Goal: Browse casually

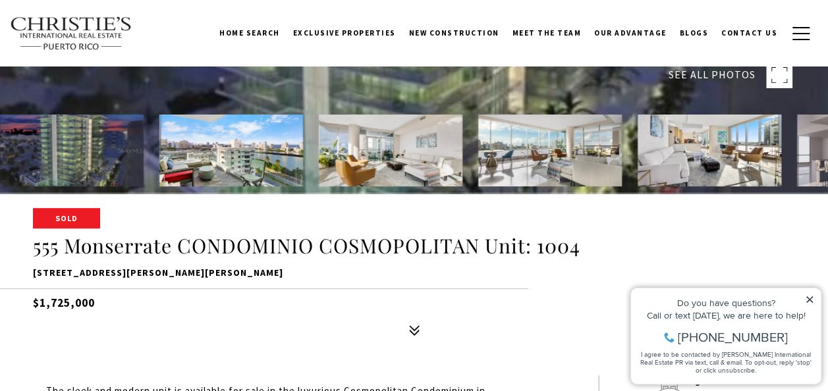
click at [204, 150] on img at bounding box center [231, 151] width 144 height 72
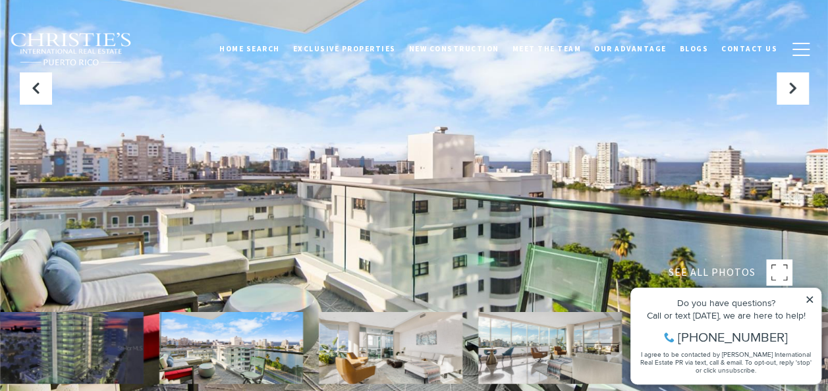
click at [360, 336] on img at bounding box center [391, 348] width 144 height 72
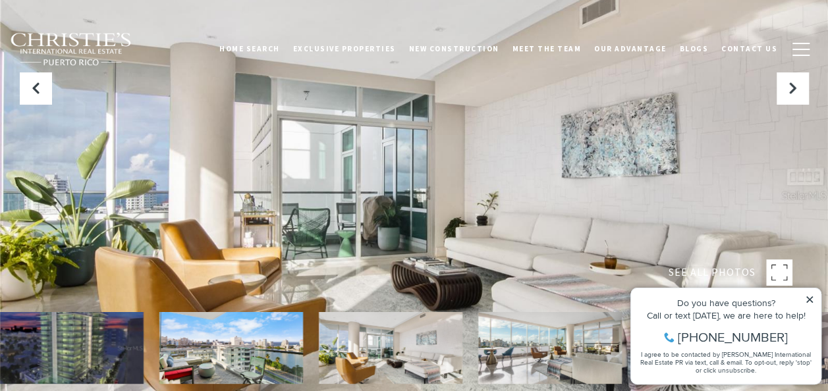
click at [512, 352] on img at bounding box center [550, 348] width 144 height 72
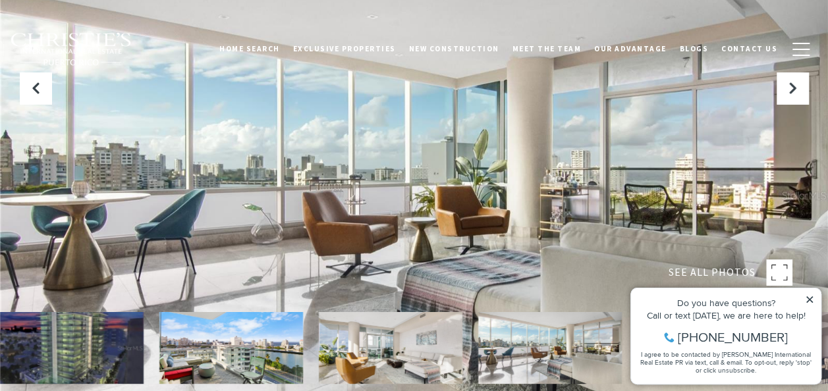
click at [810, 296] on icon at bounding box center [809, 299] width 9 height 9
click at [808, 296] on icon at bounding box center [809, 299] width 9 height 9
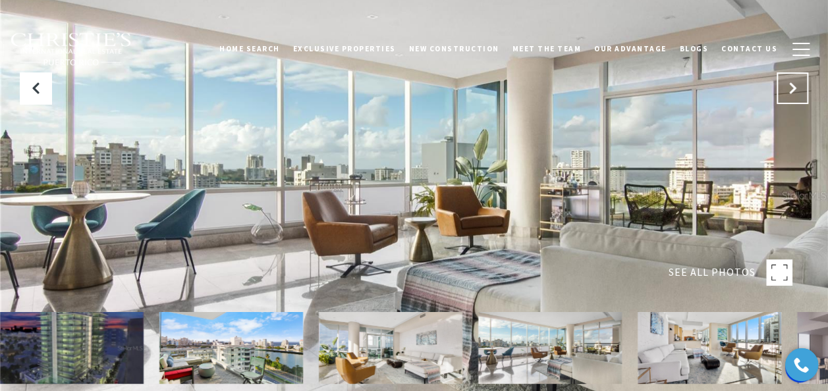
click at [792, 90] on icon "Next Slide" at bounding box center [792, 88] width 13 height 13
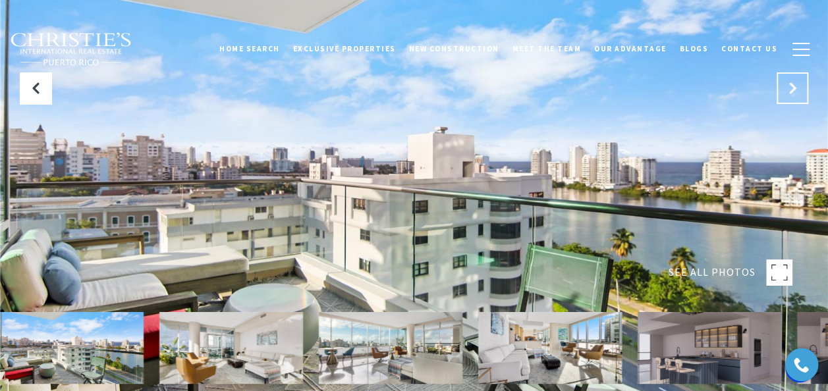
click at [792, 90] on icon "Next Slide" at bounding box center [792, 88] width 13 height 13
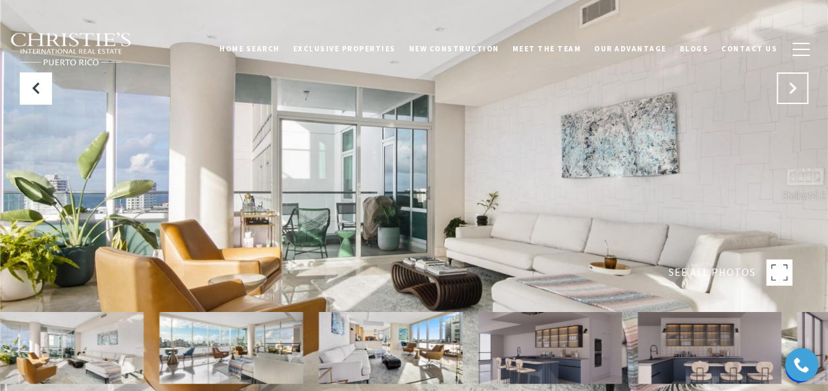
click at [792, 90] on icon "Next Slide" at bounding box center [792, 88] width 13 height 13
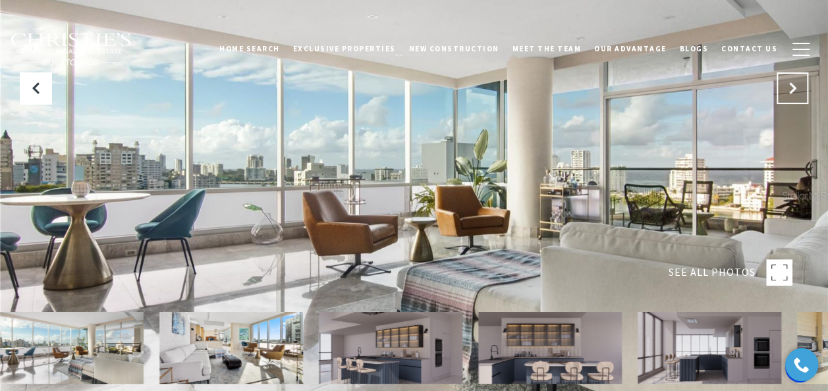
click at [792, 90] on icon "Next Slide" at bounding box center [792, 88] width 13 height 13
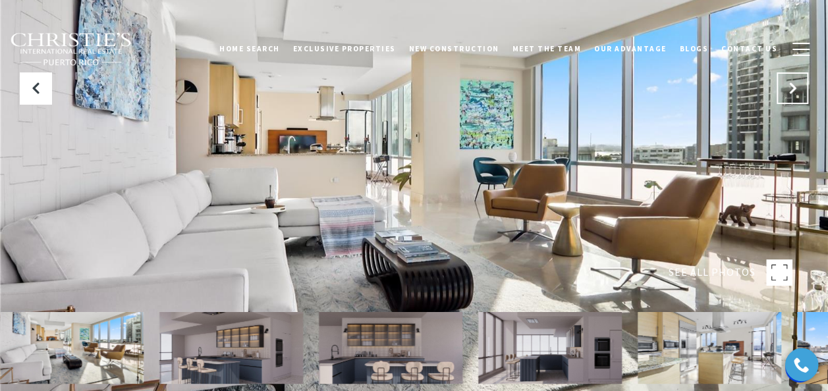
click at [792, 90] on icon "Next Slide" at bounding box center [792, 88] width 13 height 13
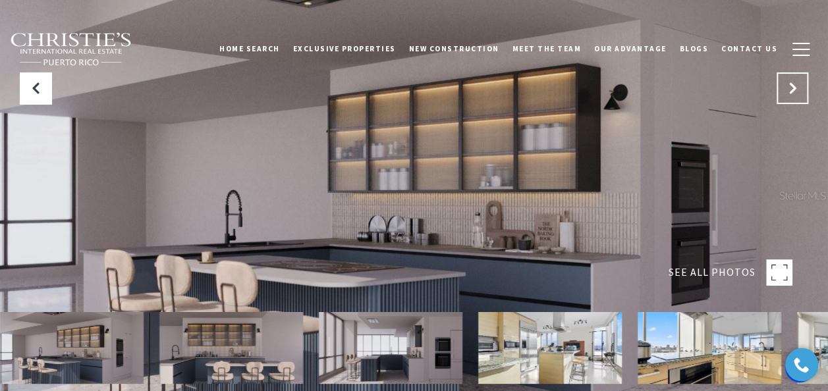
click at [792, 90] on icon "Next Slide" at bounding box center [792, 88] width 13 height 13
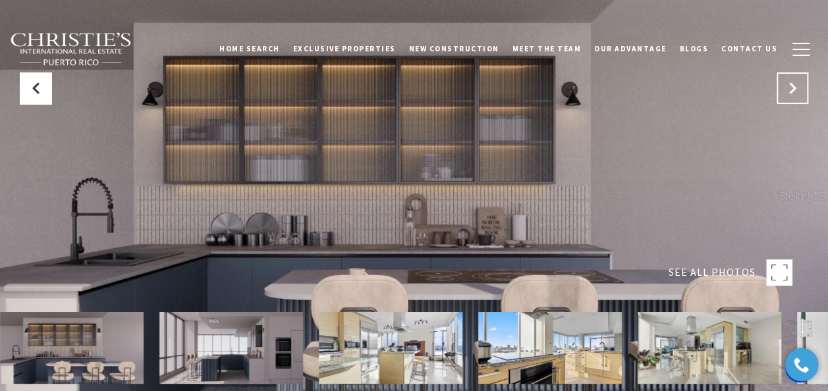
click at [792, 90] on icon "Next Slide" at bounding box center [792, 88] width 13 height 13
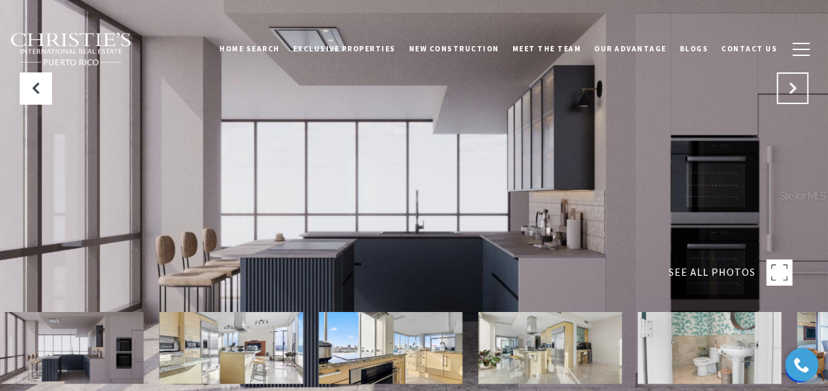
click at [792, 90] on icon "Next Slide" at bounding box center [792, 88] width 13 height 13
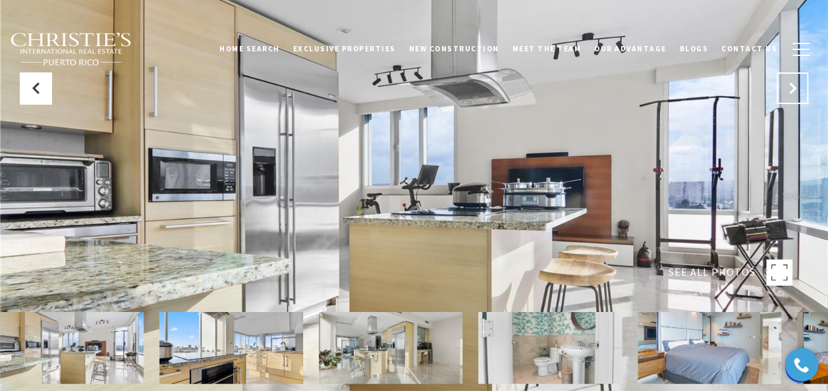
click at [792, 90] on icon "Next Slide" at bounding box center [792, 88] width 13 height 13
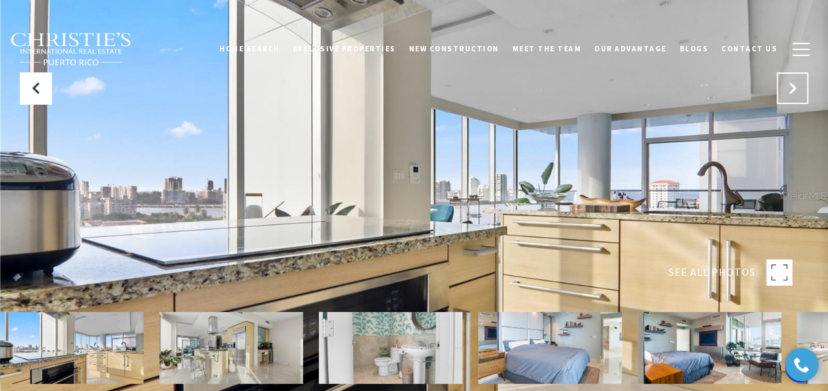
click at [792, 90] on icon "Next Slide" at bounding box center [792, 88] width 13 height 13
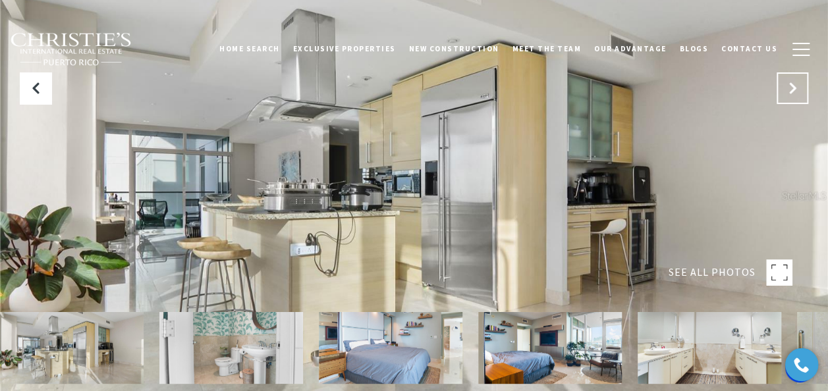
click at [792, 90] on icon "Next Slide" at bounding box center [792, 88] width 13 height 13
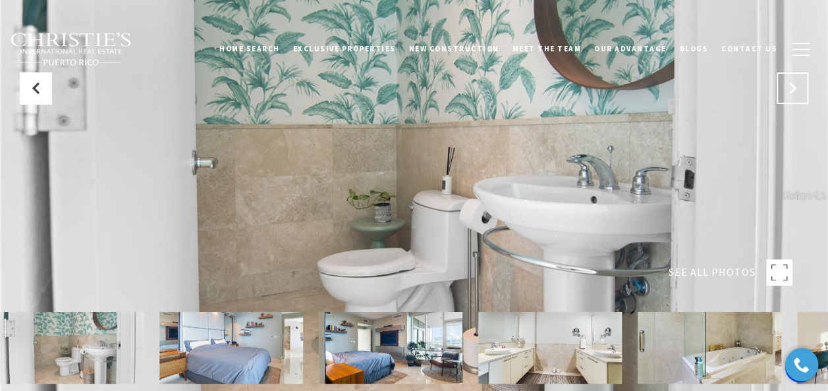
click at [792, 90] on icon "Next Slide" at bounding box center [792, 88] width 13 height 13
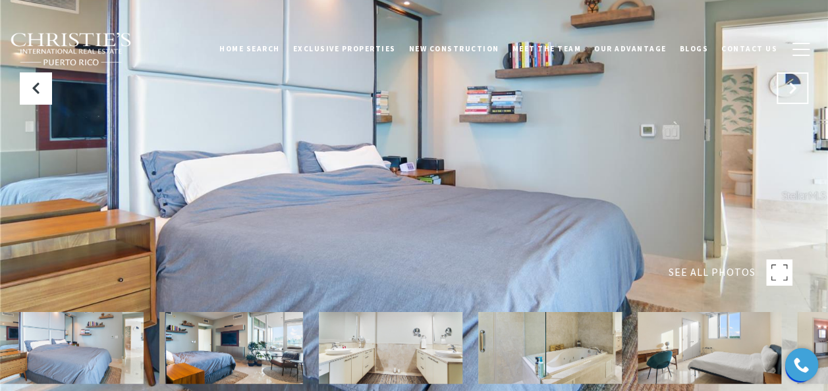
click at [792, 90] on icon "Next Slide" at bounding box center [792, 88] width 13 height 13
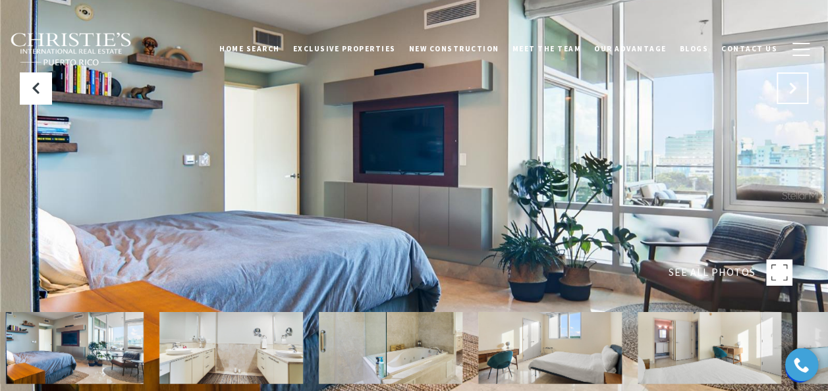
click at [792, 90] on icon "Next Slide" at bounding box center [792, 88] width 13 height 13
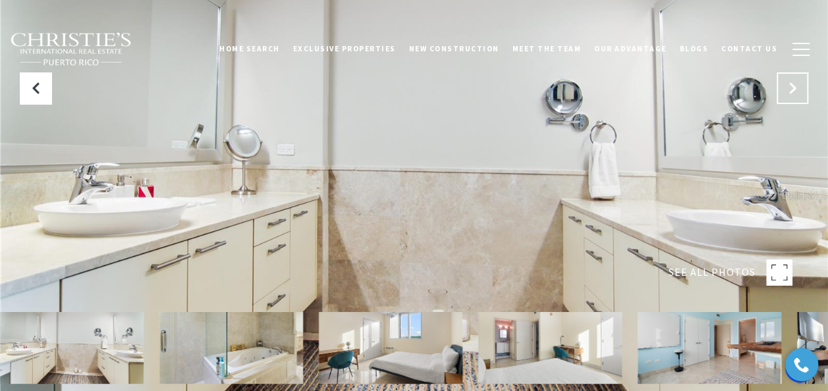
click at [792, 90] on icon "Next Slide" at bounding box center [792, 88] width 13 height 13
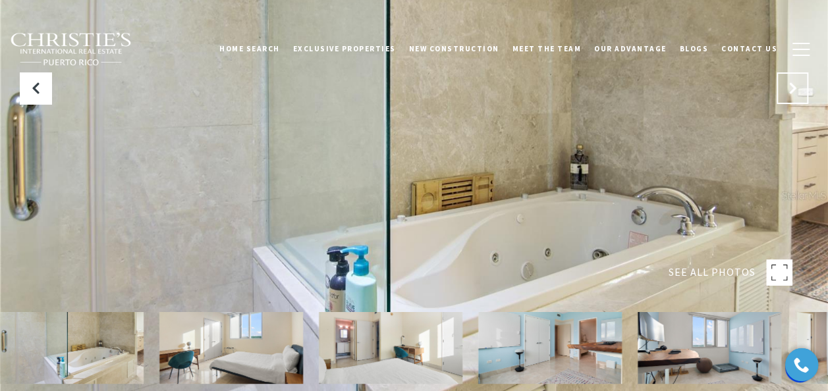
click at [792, 90] on icon "Next Slide" at bounding box center [792, 88] width 13 height 13
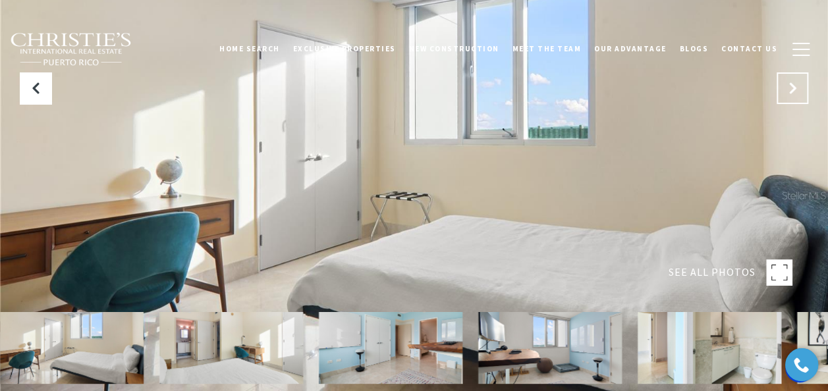
click at [792, 90] on icon "Next Slide" at bounding box center [792, 88] width 13 height 13
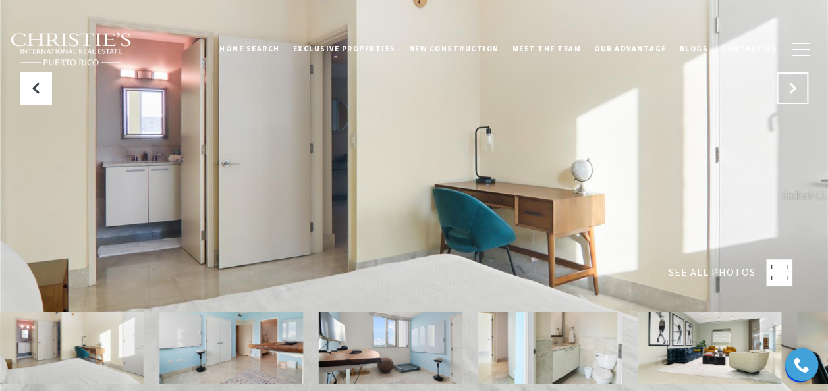
click at [792, 90] on icon "Next Slide" at bounding box center [792, 88] width 13 height 13
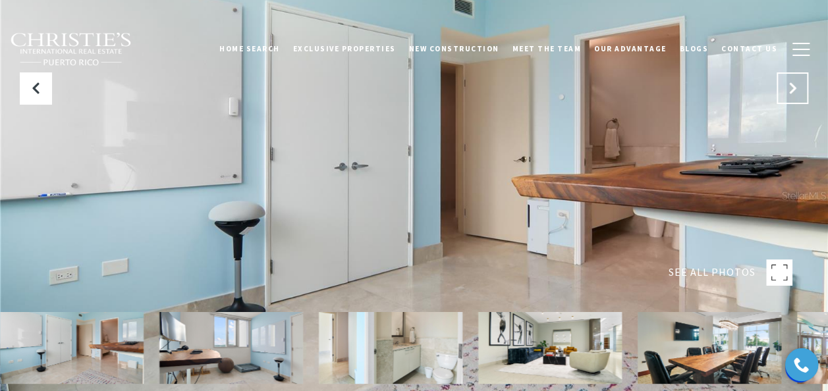
click at [792, 90] on icon "Next Slide" at bounding box center [792, 88] width 13 height 13
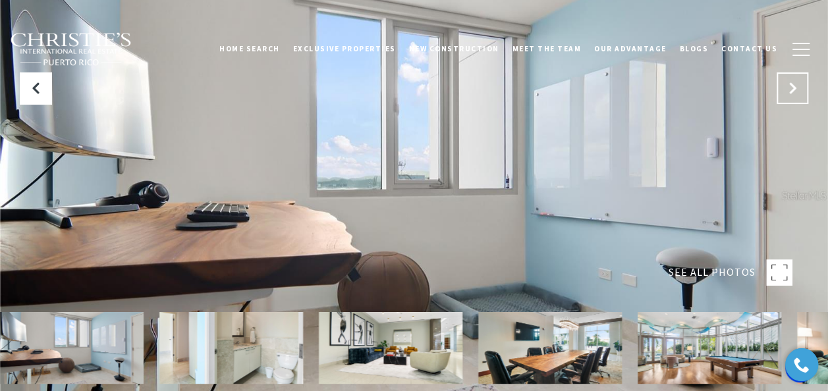
click at [792, 90] on icon "Next Slide" at bounding box center [792, 88] width 13 height 13
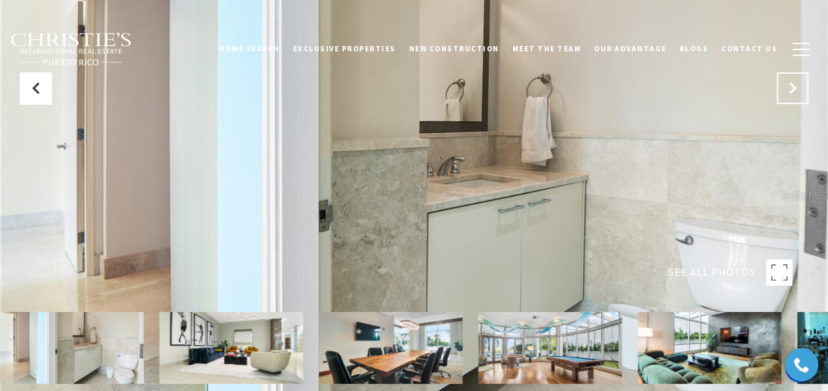
click at [792, 90] on icon "Next Slide" at bounding box center [792, 88] width 13 height 13
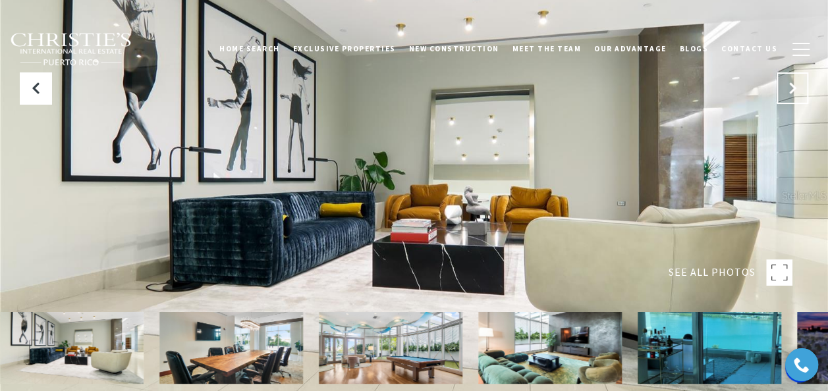
click at [792, 90] on icon "Next Slide" at bounding box center [792, 88] width 13 height 13
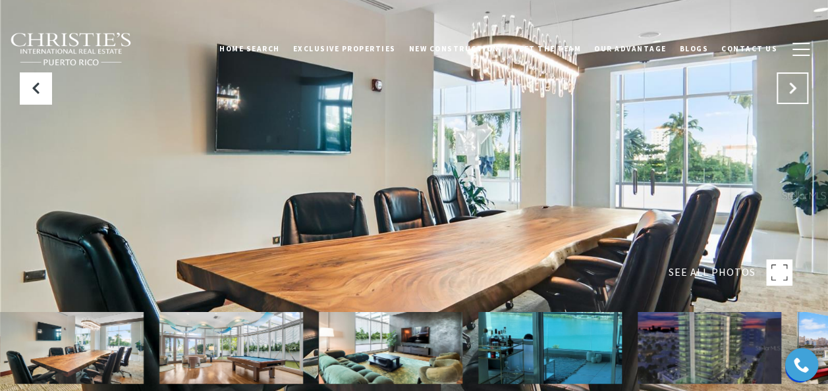
click at [792, 90] on icon "Next Slide" at bounding box center [792, 88] width 13 height 13
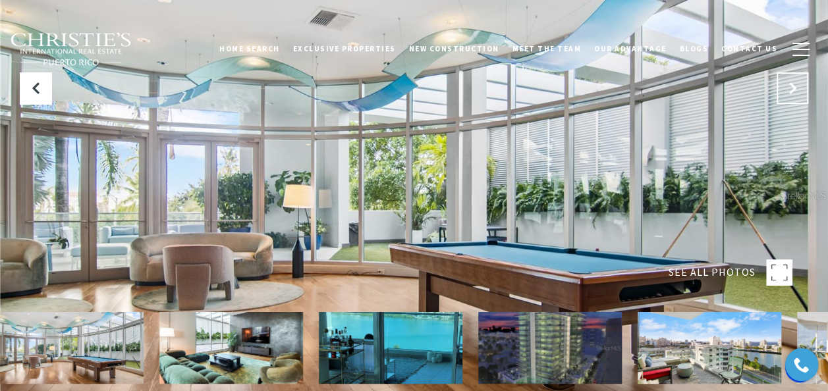
click at [792, 90] on icon "Next Slide" at bounding box center [792, 88] width 13 height 13
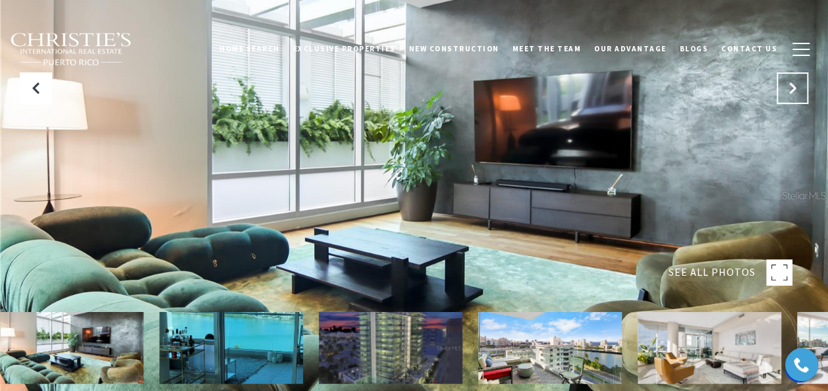
click at [792, 90] on icon "Next Slide" at bounding box center [792, 88] width 13 height 13
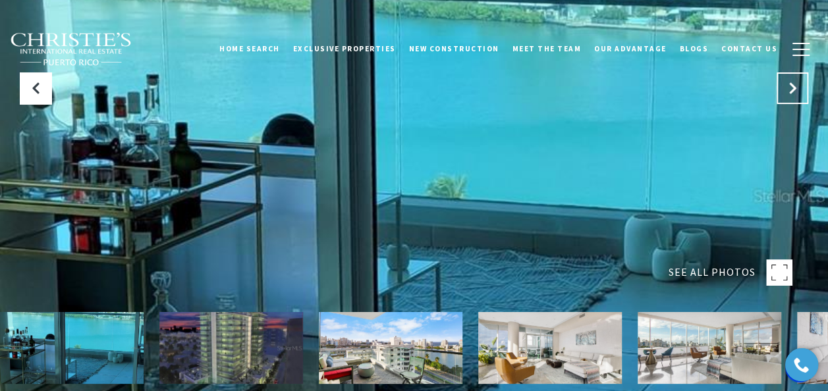
click at [792, 90] on icon "Next Slide" at bounding box center [792, 88] width 13 height 13
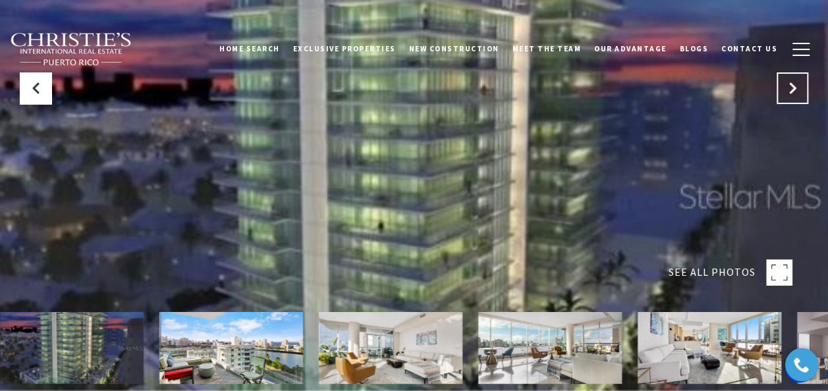
click at [792, 90] on icon "Next Slide" at bounding box center [792, 88] width 13 height 13
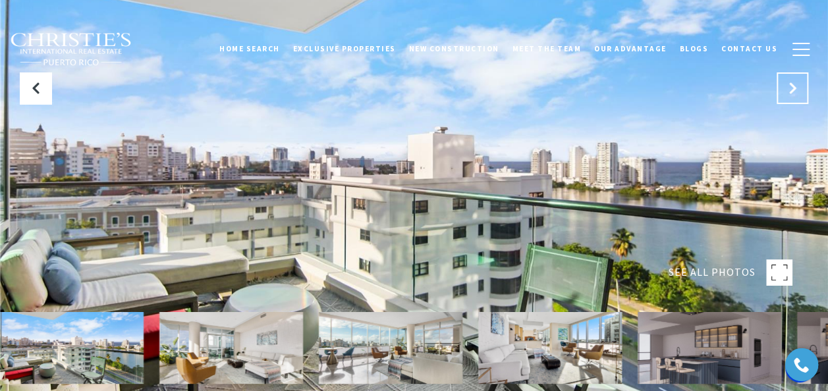
click at [792, 90] on icon "Next Slide" at bounding box center [792, 88] width 13 height 13
